Goal: Information Seeking & Learning: Learn about a topic

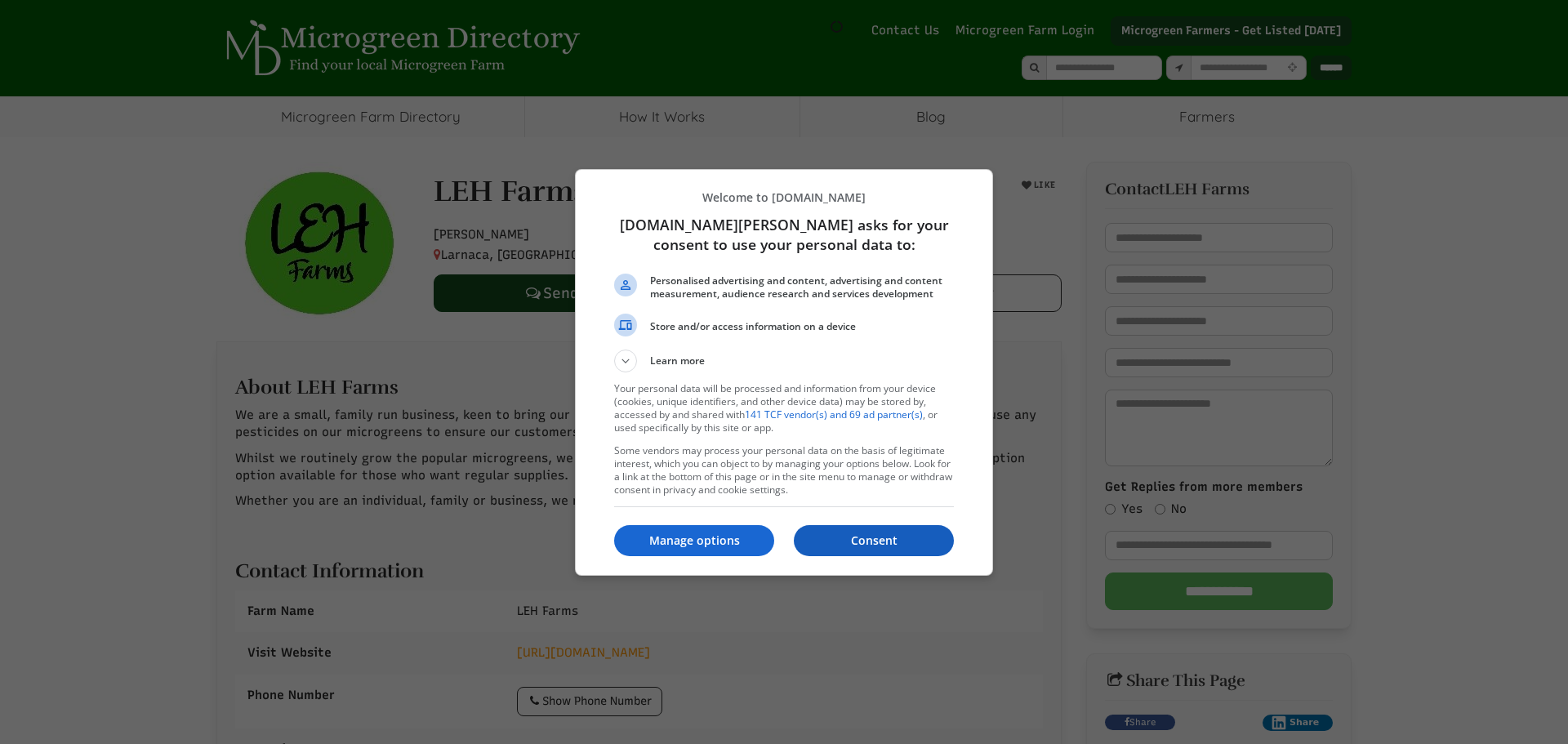
click at [850, 539] on p "Consent" at bounding box center [874, 540] width 160 height 16
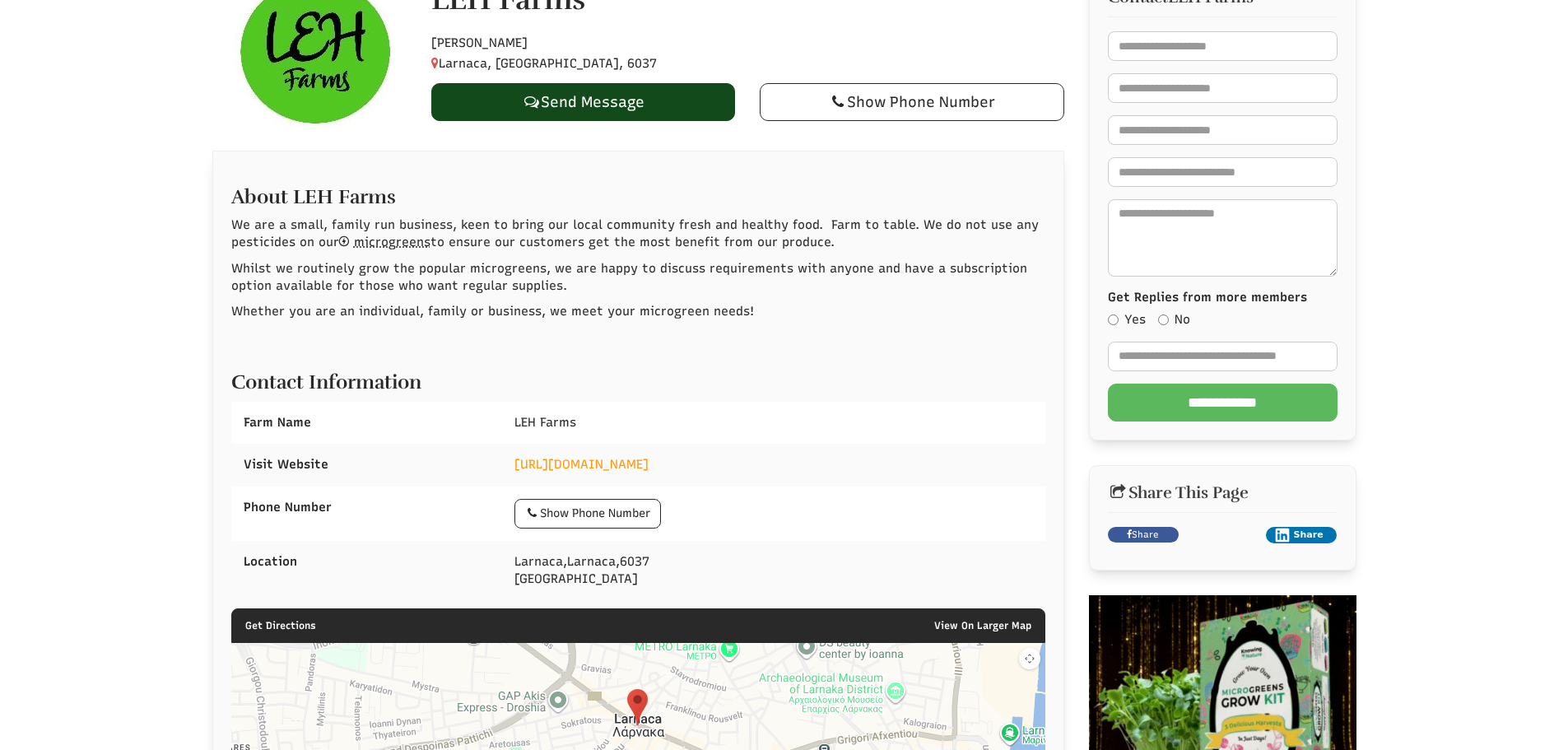
scroll to position [165, 0]
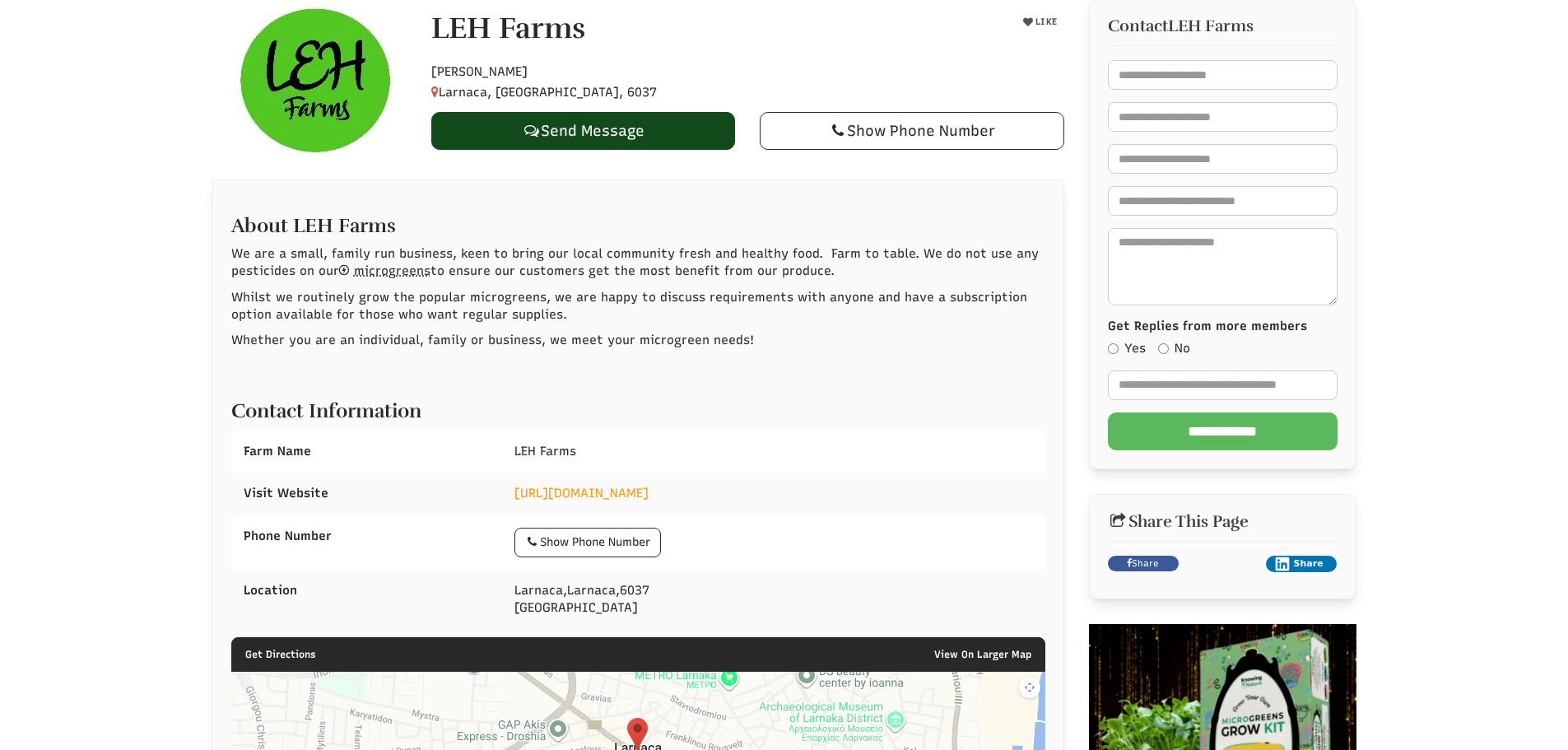
select select "Language Translate Widget"
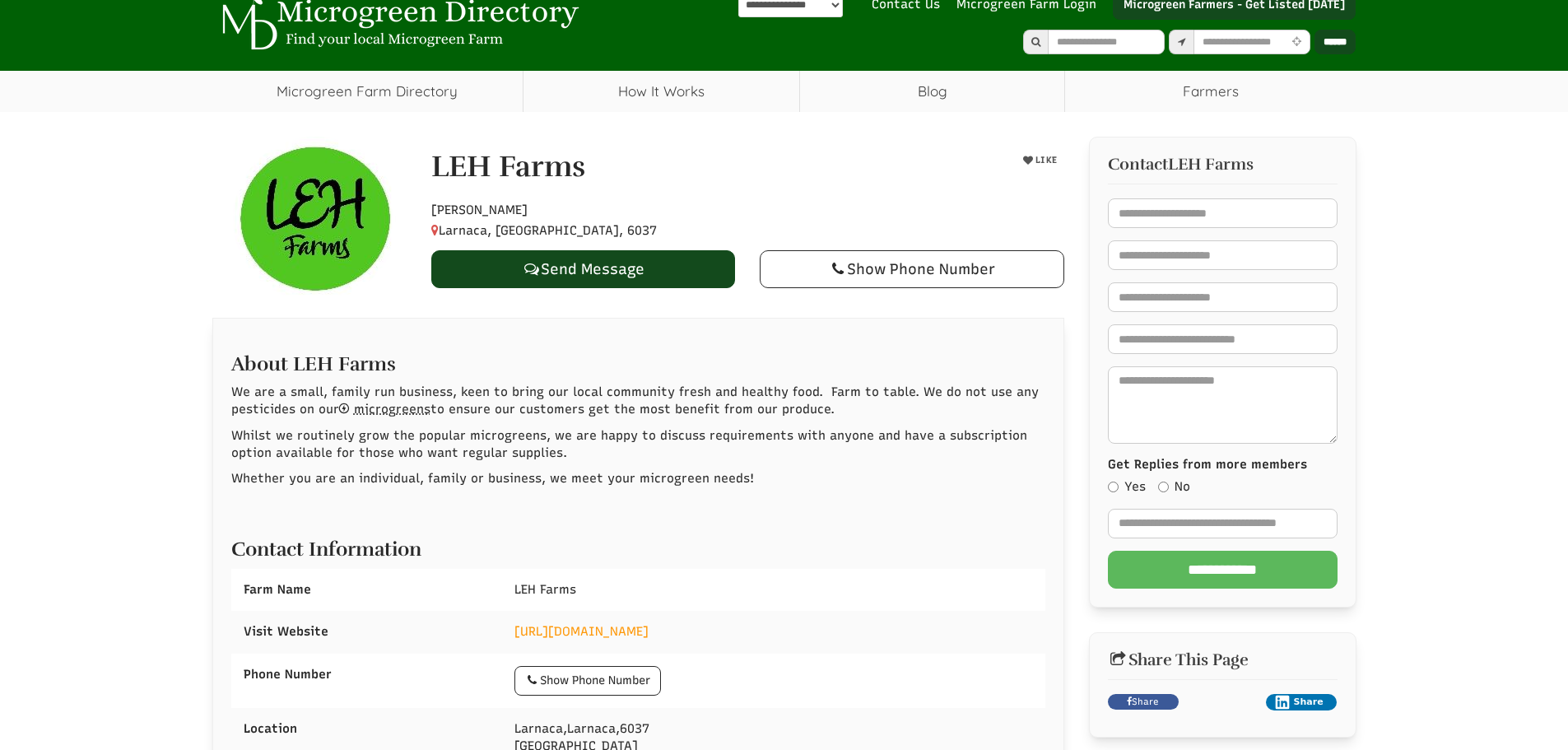
scroll to position [0, 0]
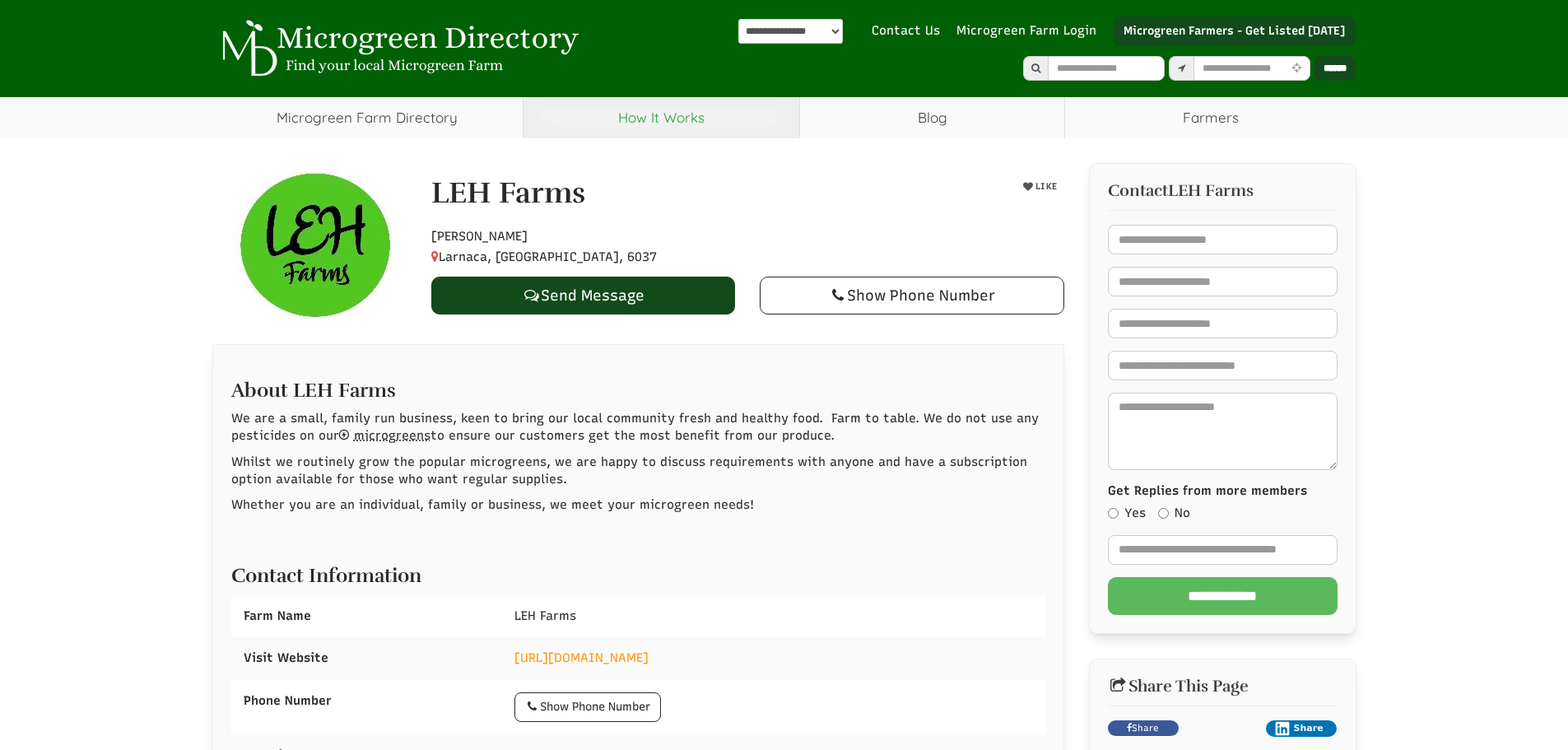
click at [667, 129] on link "How It Works" at bounding box center [661, 118] width 276 height 41
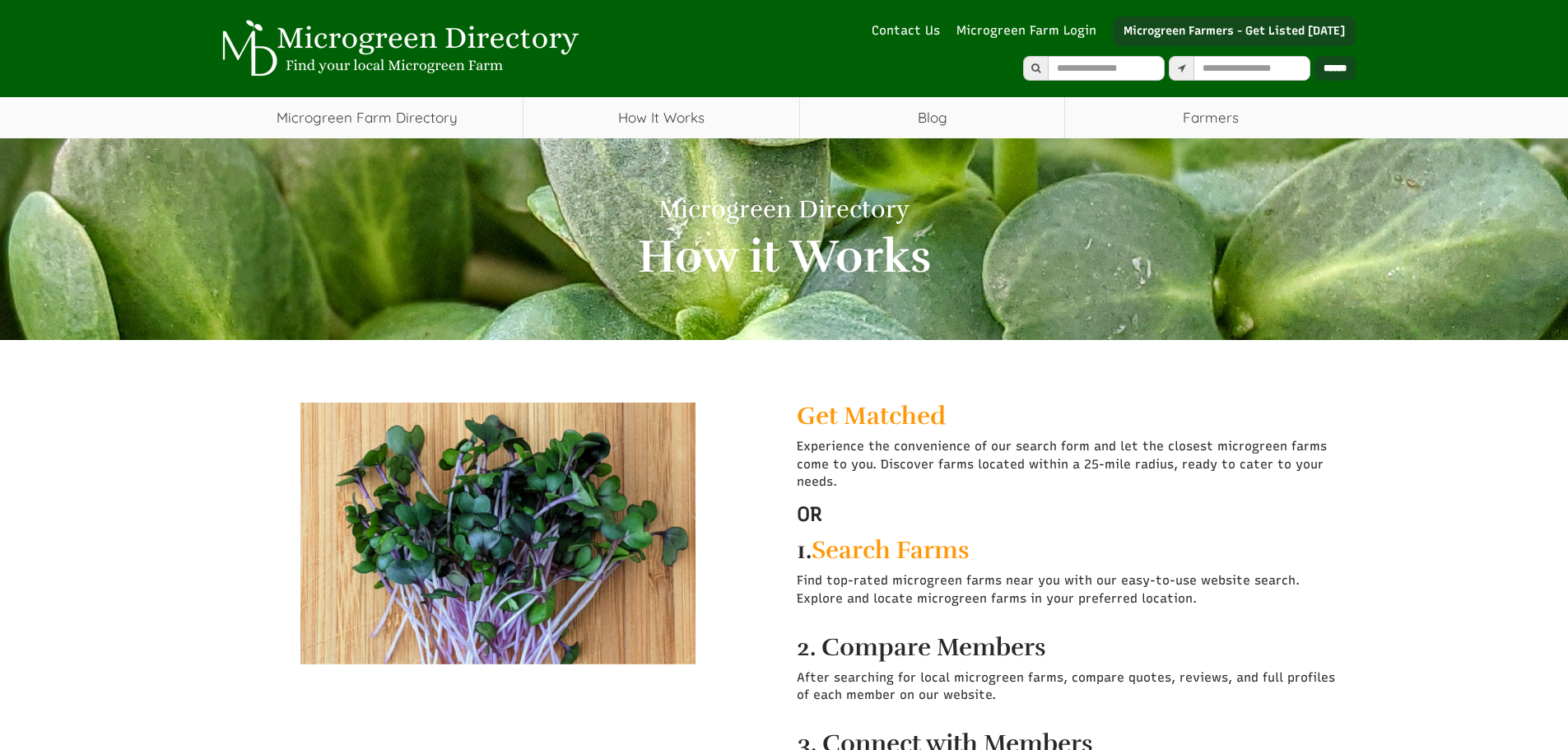
select select "Language Translate Widget"
